Goal: Information Seeking & Learning: Learn about a topic

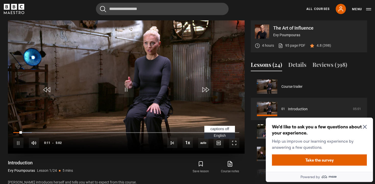
click at [221, 136] on span "English Captions" at bounding box center [220, 135] width 12 height 4
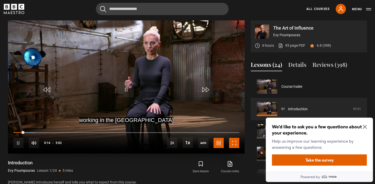
click at [235, 143] on span "Video Player" at bounding box center [234, 143] width 10 height 10
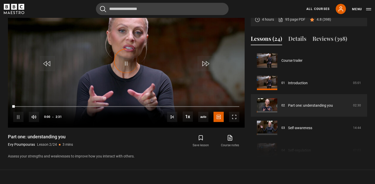
scroll to position [22, 0]
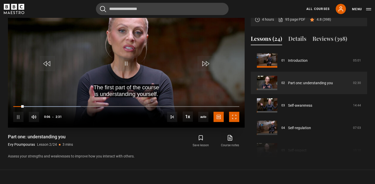
click at [237, 118] on span "Video Player" at bounding box center [234, 117] width 10 height 10
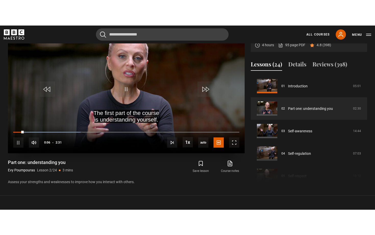
scroll to position [232, 0]
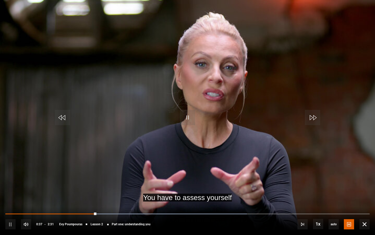
click at [176, 144] on video "Video Player" at bounding box center [187, 117] width 375 height 235
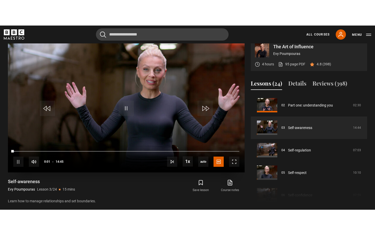
scroll to position [217, 0]
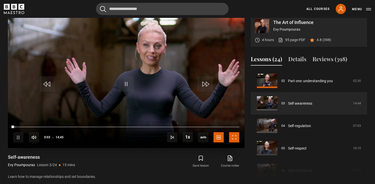
click at [237, 139] on span "Video Player" at bounding box center [234, 137] width 10 height 10
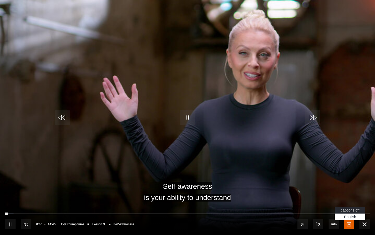
click at [350, 184] on span "English Captions" at bounding box center [350, 217] width 12 height 4
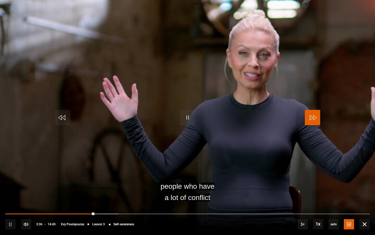
click at [320, 123] on span "Video Player" at bounding box center [312, 117] width 15 height 15
click at [245, 135] on video "Video Player" at bounding box center [187, 117] width 375 height 235
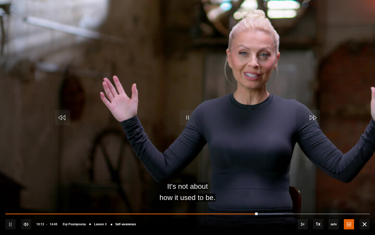
click at [240, 104] on video "Video Player" at bounding box center [187, 117] width 375 height 235
click at [227, 96] on video "Video Player" at bounding box center [187, 117] width 375 height 235
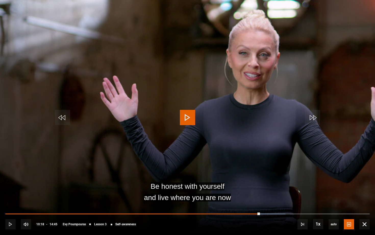
click at [227, 96] on video "Video Player" at bounding box center [187, 117] width 375 height 235
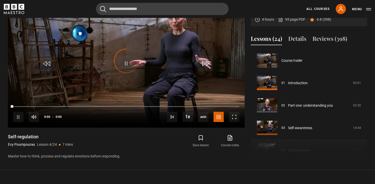
scroll to position [67, 0]
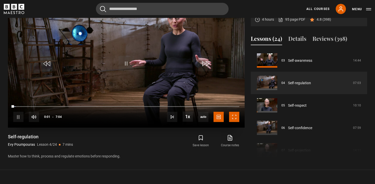
click at [234, 119] on span "Video Player" at bounding box center [234, 117] width 10 height 10
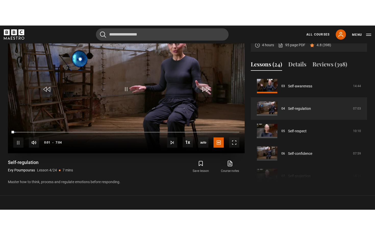
scroll to position [232, 0]
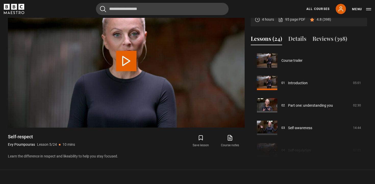
scroll to position [90, 0]
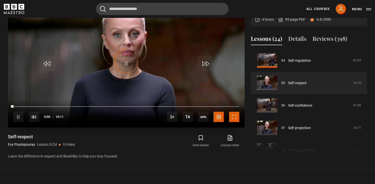
click at [233, 117] on span "Video Player" at bounding box center [234, 117] width 10 height 10
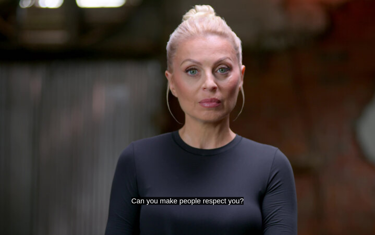
click at [191, 143] on video "Video Player" at bounding box center [187, 117] width 375 height 235
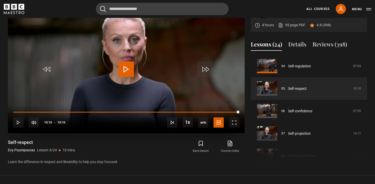
click at [124, 71] on span "Video Player" at bounding box center [126, 68] width 15 height 15
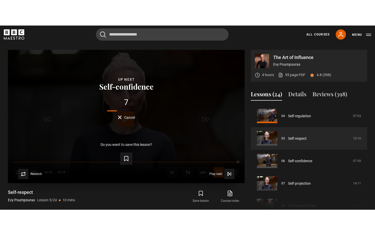
scroll to position [207, 0]
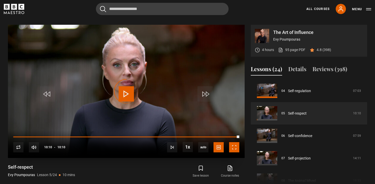
click at [235, 149] on span "Video Player" at bounding box center [234, 147] width 10 height 10
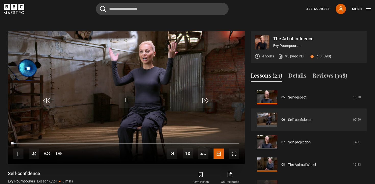
scroll to position [199, 0]
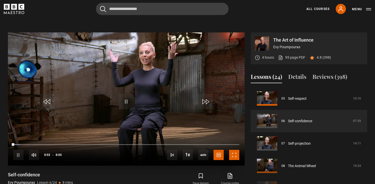
click at [235, 156] on span "Video Player" at bounding box center [234, 155] width 10 height 10
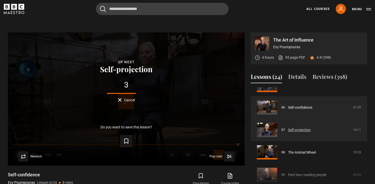
scroll to position [127, 0]
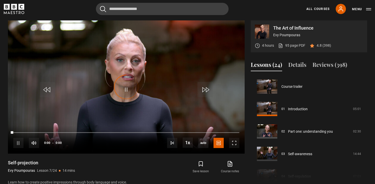
scroll to position [135, 0]
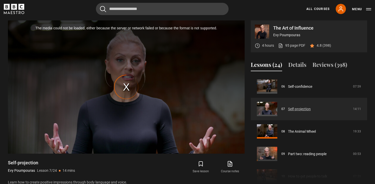
click at [293, 107] on link "Self-projection" at bounding box center [299, 108] width 23 height 5
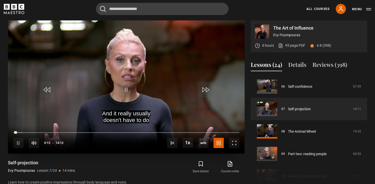
click at [96, 54] on video "Video Player" at bounding box center [126, 86] width 237 height 133
click at [129, 81] on video "Video Player" at bounding box center [126, 86] width 237 height 133
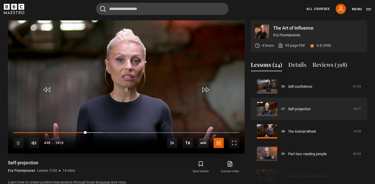
click at [149, 57] on video "Video Player" at bounding box center [126, 86] width 237 height 133
click at [159, 57] on video "Video Player" at bounding box center [126, 86] width 237 height 133
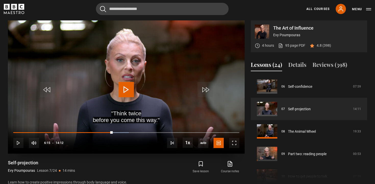
click at [133, 86] on span "Video Player" at bounding box center [126, 89] width 15 height 15
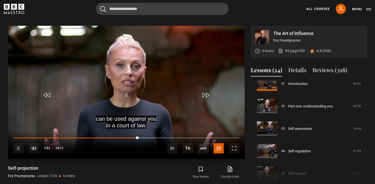
scroll to position [207, 0]
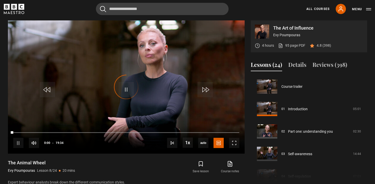
scroll to position [157, 0]
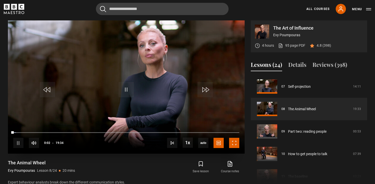
click at [236, 143] on span "Video Player" at bounding box center [234, 143] width 10 height 10
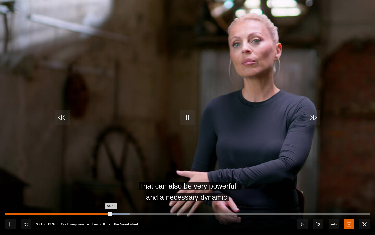
click at [104, 184] on div "05:17" at bounding box center [104, 214] width 1 height 2
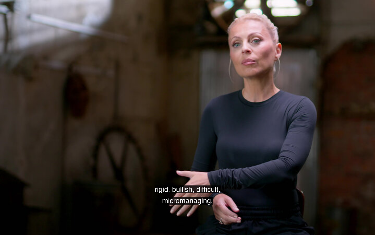
click at [244, 122] on video "Video Player" at bounding box center [187, 117] width 375 height 235
